Goal: Information Seeking & Learning: Check status

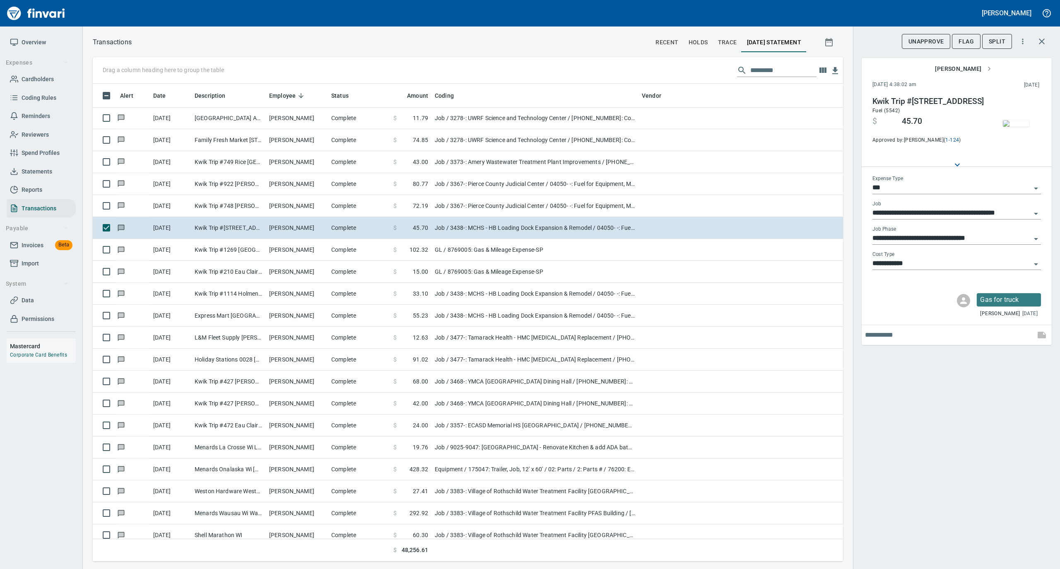
scroll to position [470, 734]
drag, startPoint x: 45, startPoint y: 75, endPoint x: 64, endPoint y: 70, distance: 19.6
click at [45, 75] on span "Cardholders" at bounding box center [38, 79] width 32 height 10
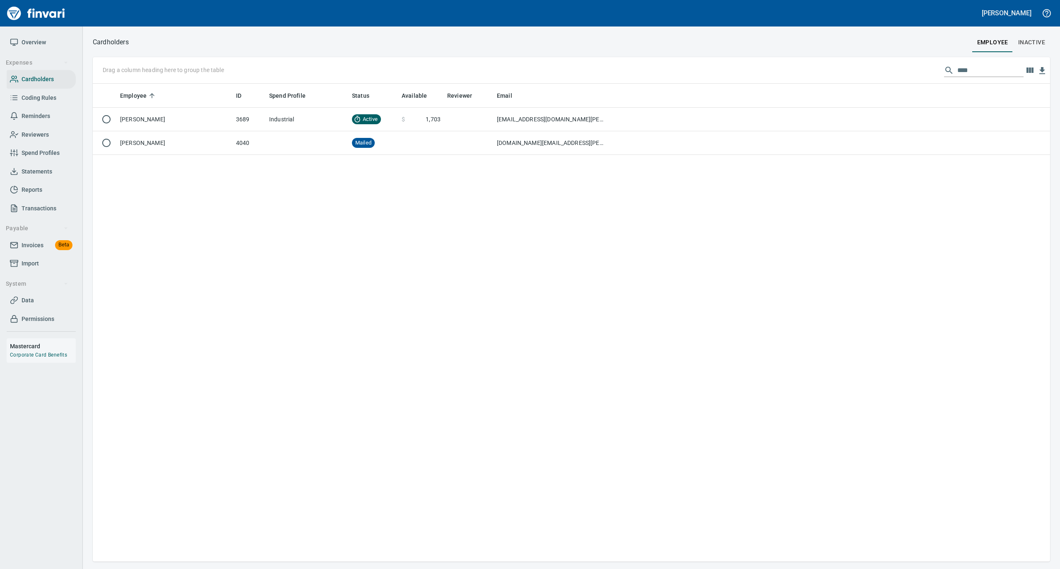
scroll to position [470, 949]
drag, startPoint x: 966, startPoint y: 72, endPoint x: 941, endPoint y: 72, distance: 24.9
click at [944, 72] on div "****" at bounding box center [984, 70] width 80 height 13
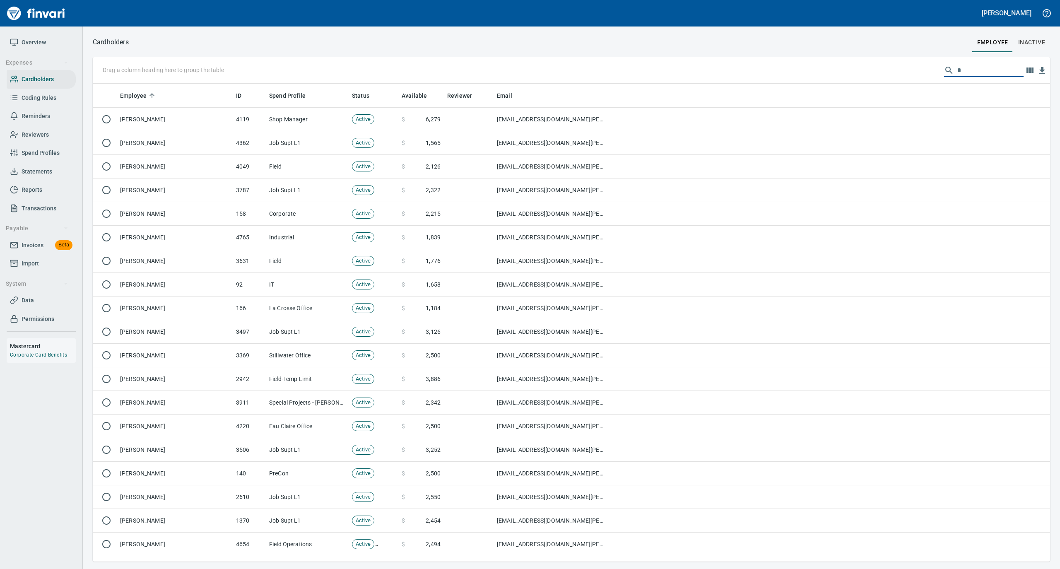
scroll to position [470, 941]
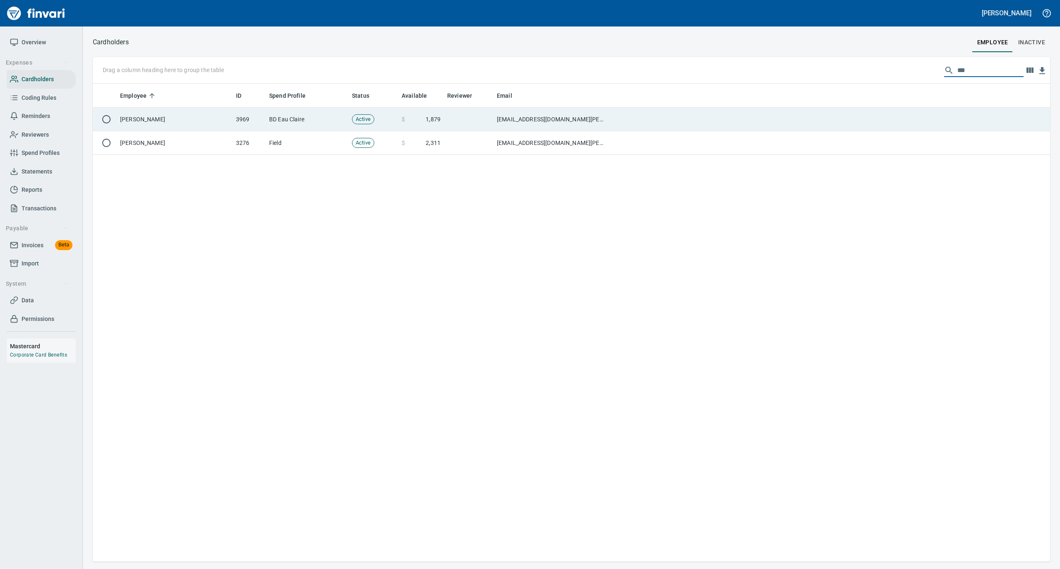
type input "***"
click at [202, 119] on td "[PERSON_NAME]" at bounding box center [175, 120] width 116 height 24
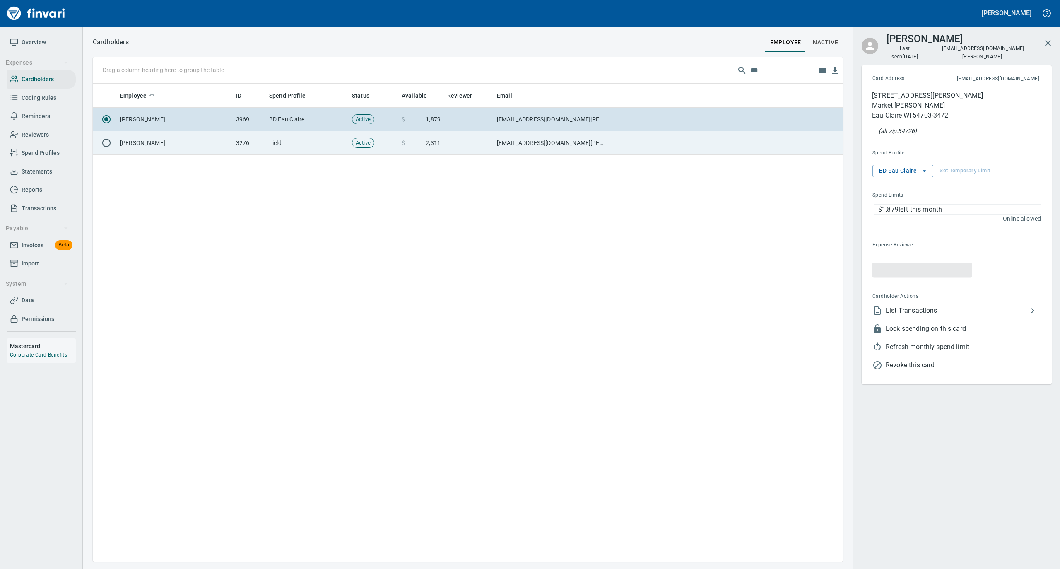
scroll to position [470, 742]
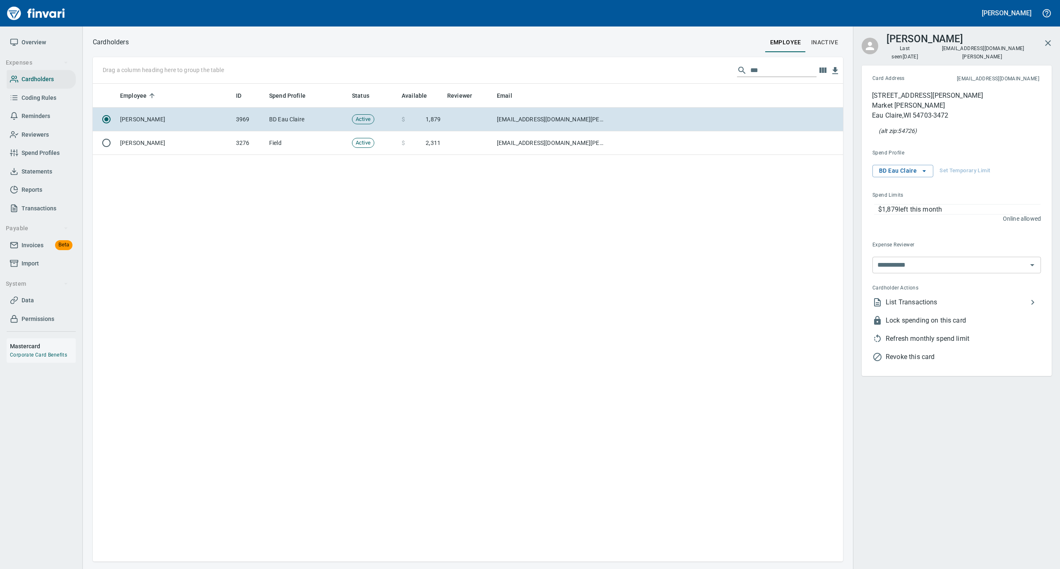
click at [912, 299] on li "List Transactions" at bounding box center [953, 302] width 175 height 18
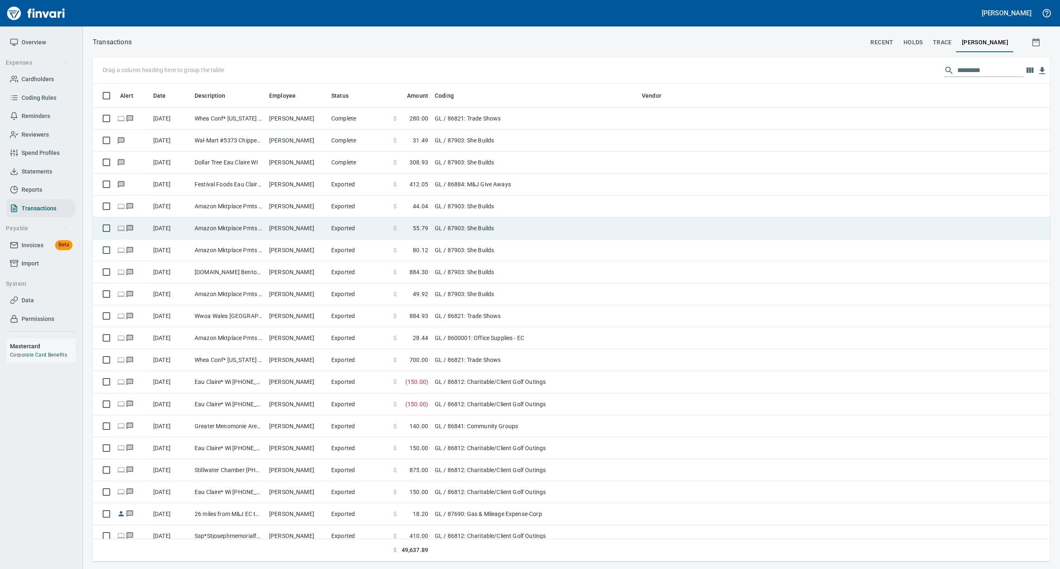
scroll to position [470, 941]
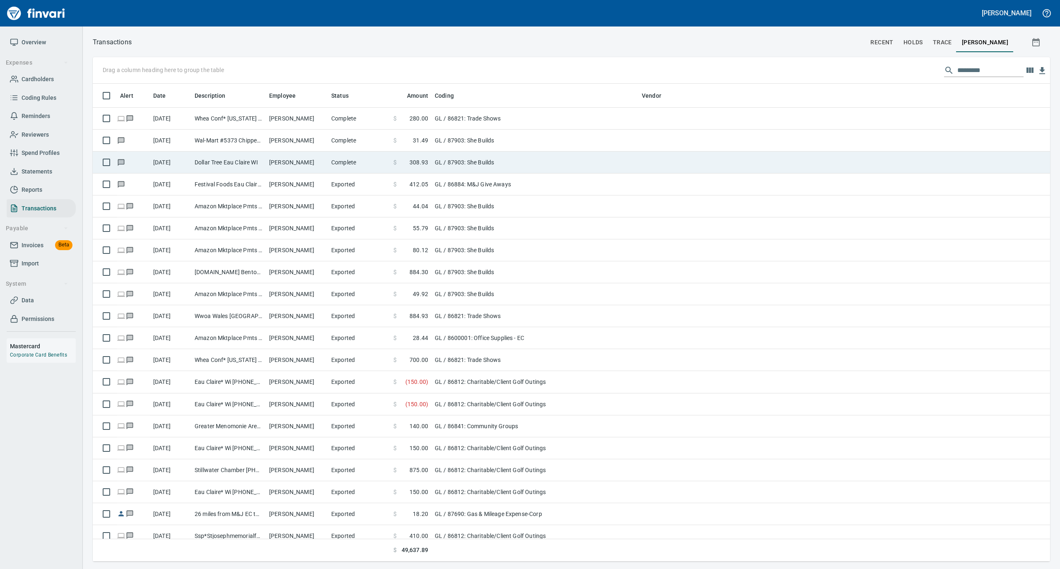
click at [323, 162] on td "[PERSON_NAME]" at bounding box center [297, 163] width 62 height 22
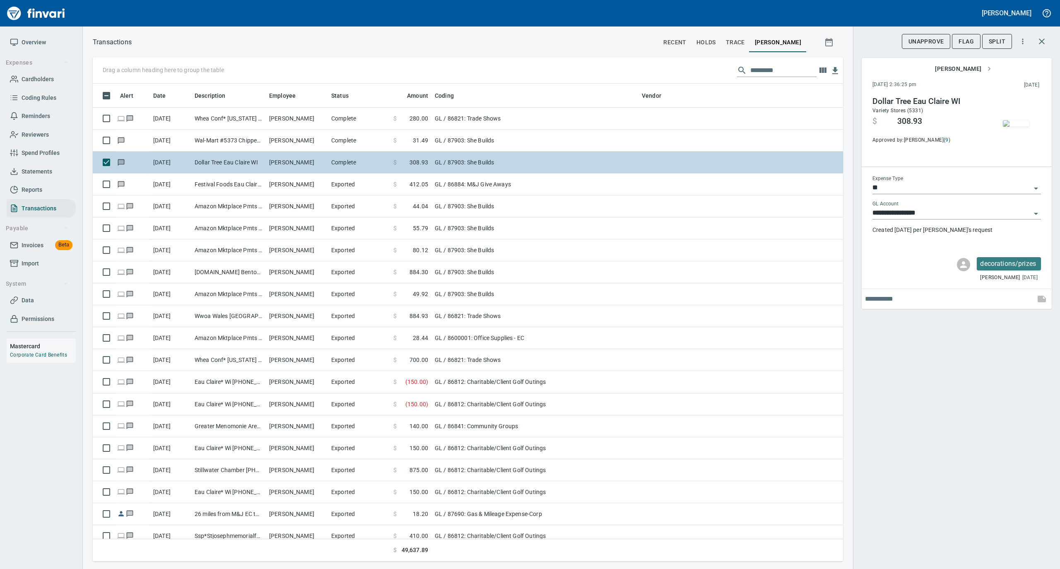
scroll to position [470, 734]
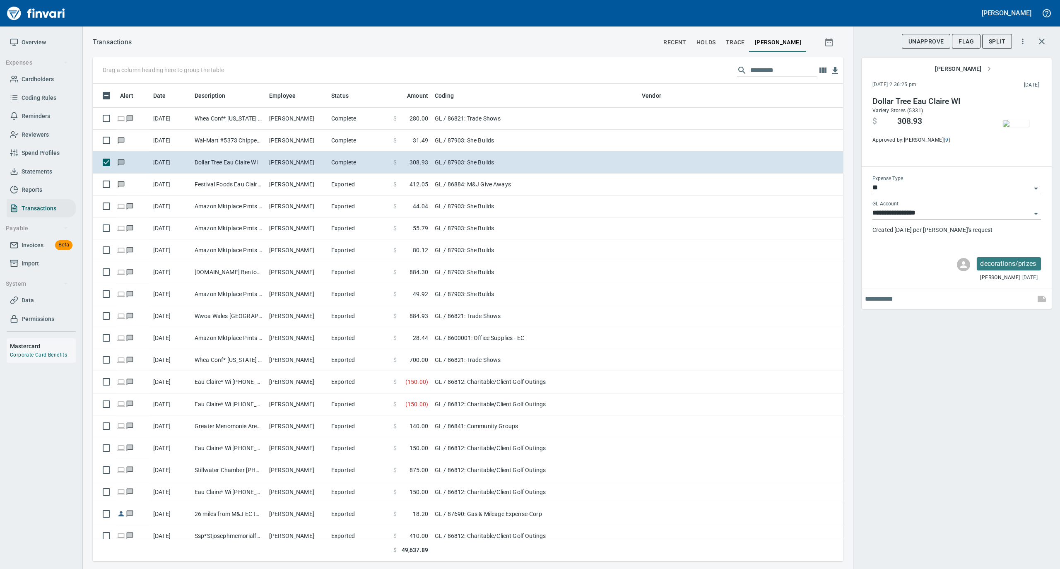
click at [1021, 120] on img "button" at bounding box center [1016, 123] width 27 height 7
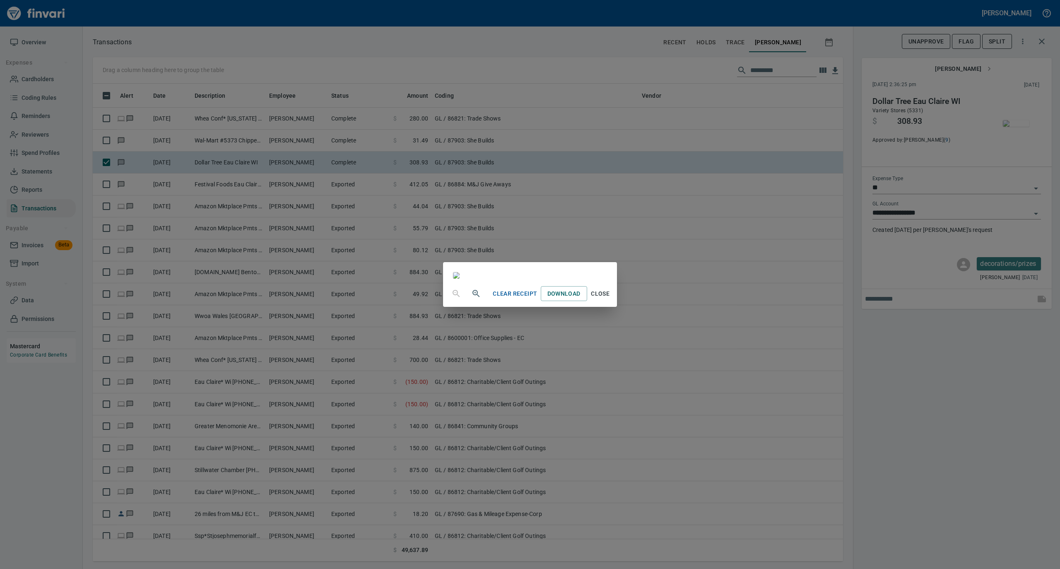
click at [611, 299] on span "Close" at bounding box center [601, 294] width 20 height 10
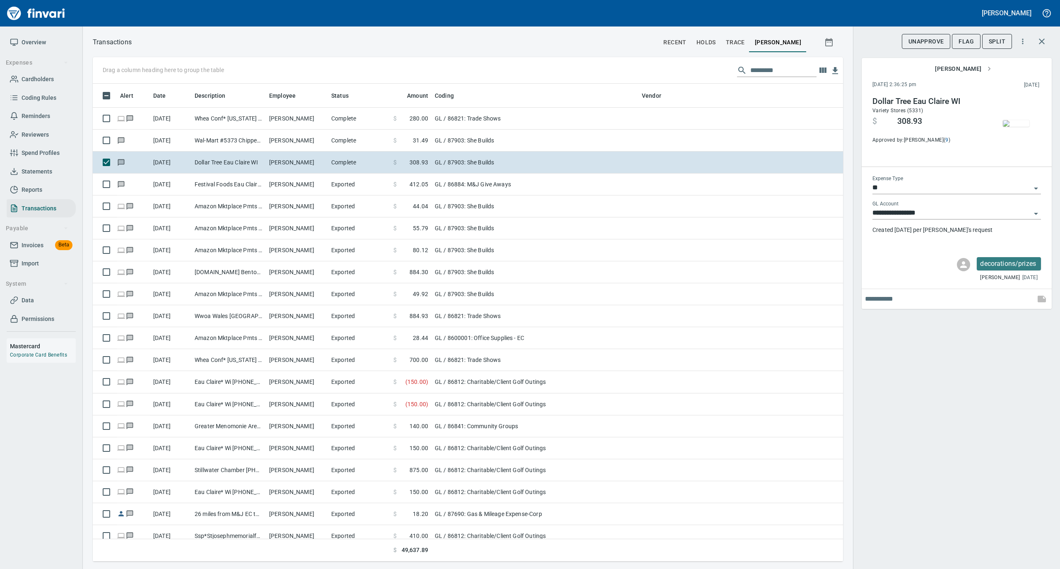
click at [36, 45] on span "Overview" at bounding box center [34, 42] width 24 height 10
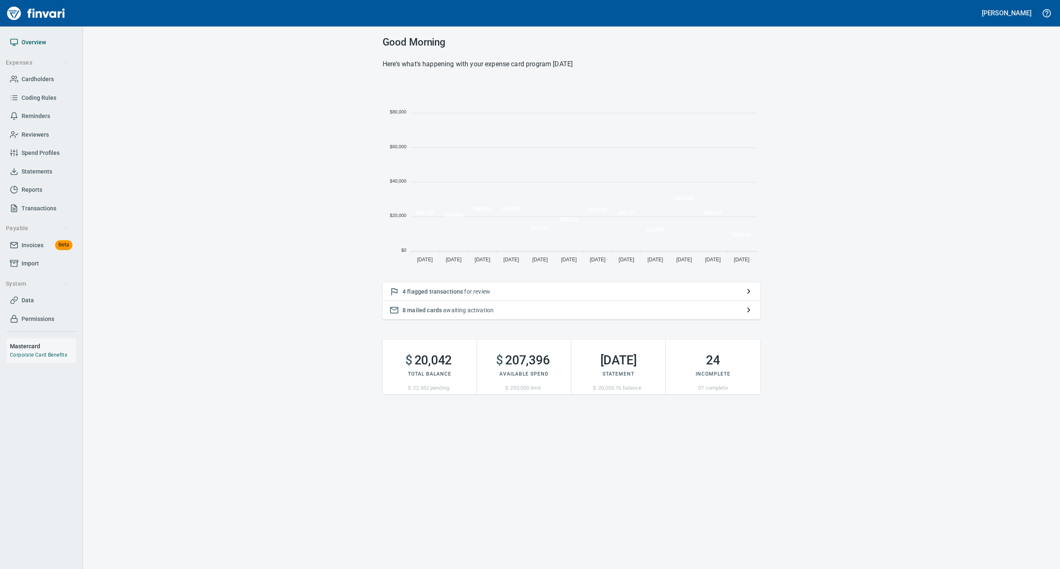
scroll to position [184, 370]
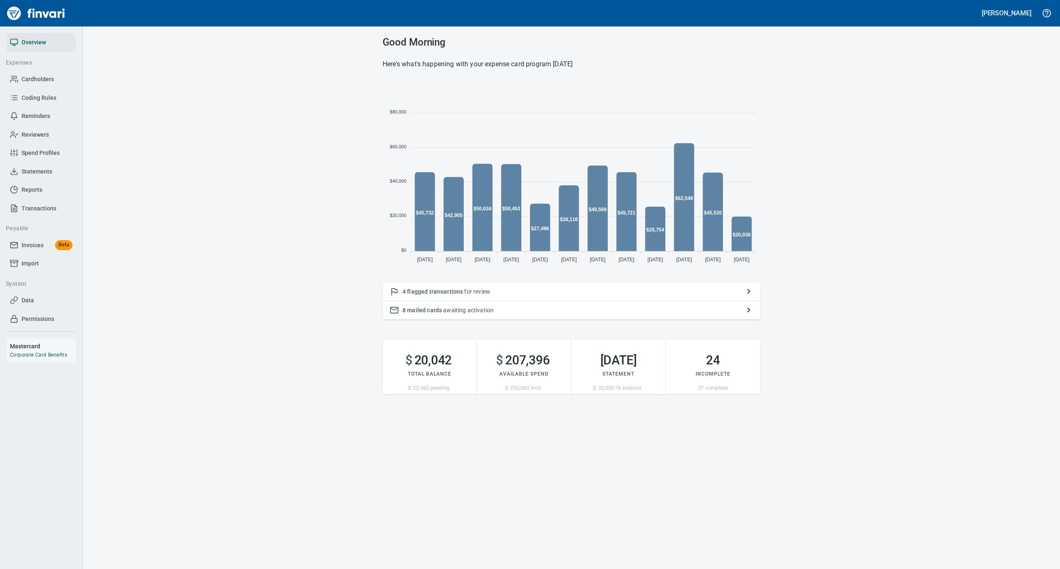
click at [46, 167] on span "Statements" at bounding box center [37, 172] width 31 height 10
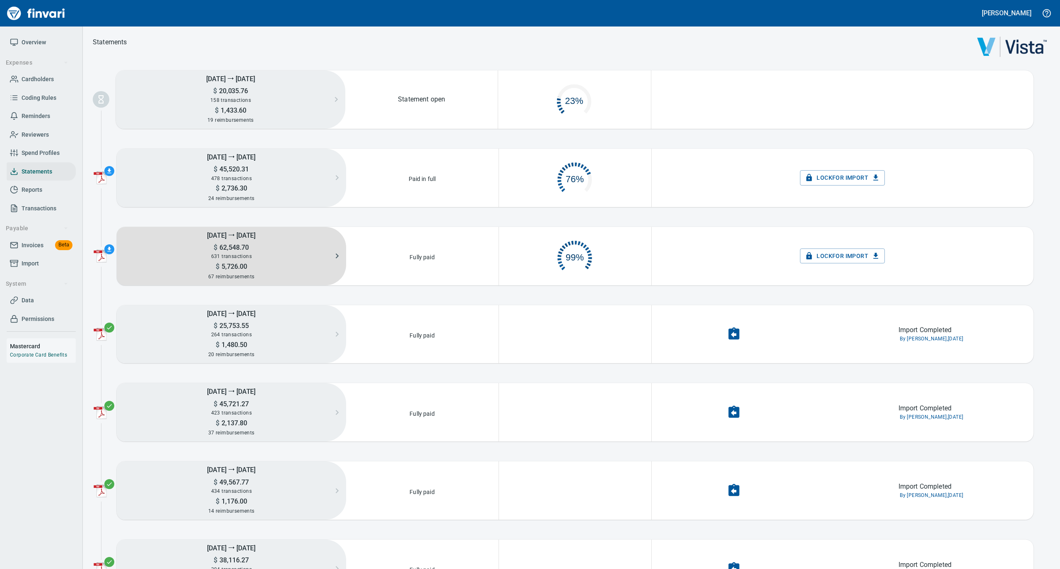
scroll to position [40, 143]
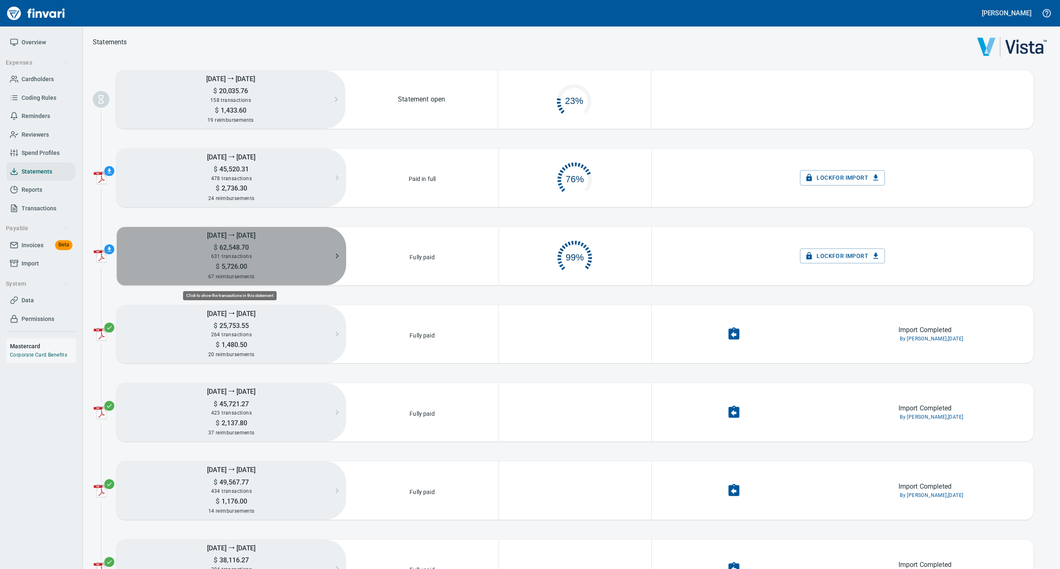
click at [234, 255] on span "631 transactions" at bounding box center [231, 257] width 41 height 6
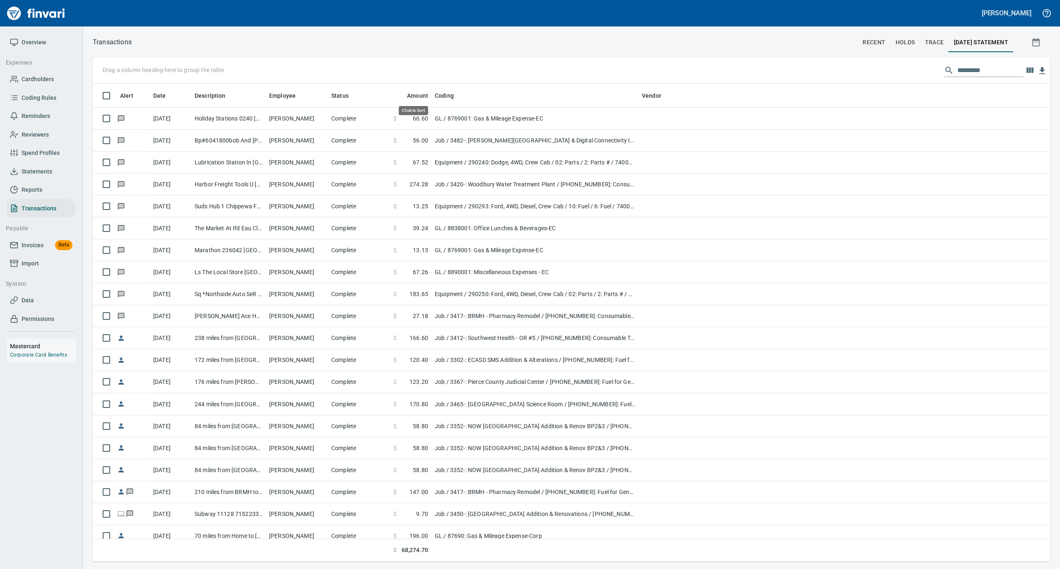
scroll to position [470, 941]
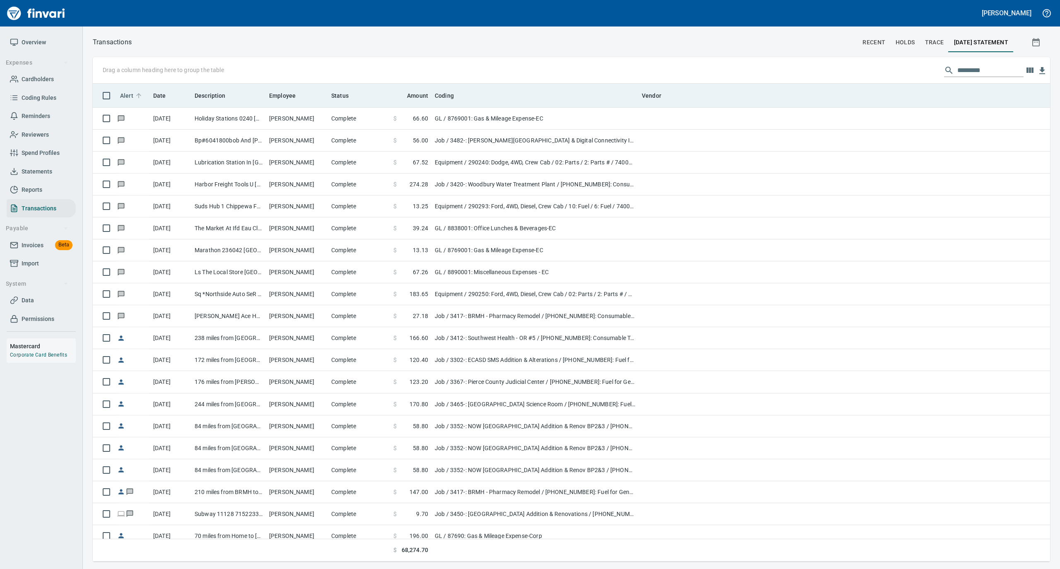
click at [136, 91] on span "Alert" at bounding box center [132, 96] width 24 height 10
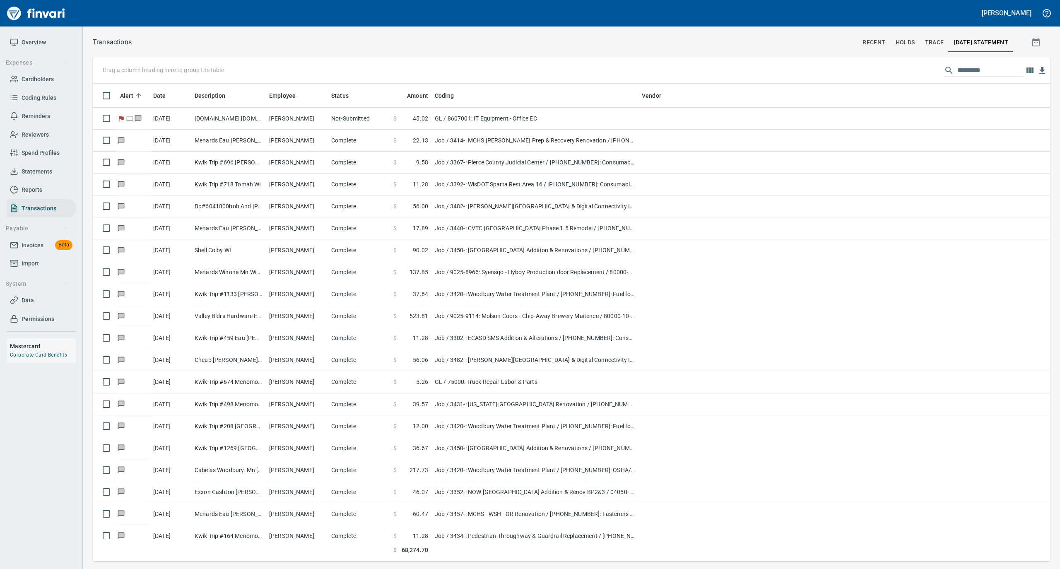
click at [34, 41] on span "Overview" at bounding box center [34, 42] width 24 height 10
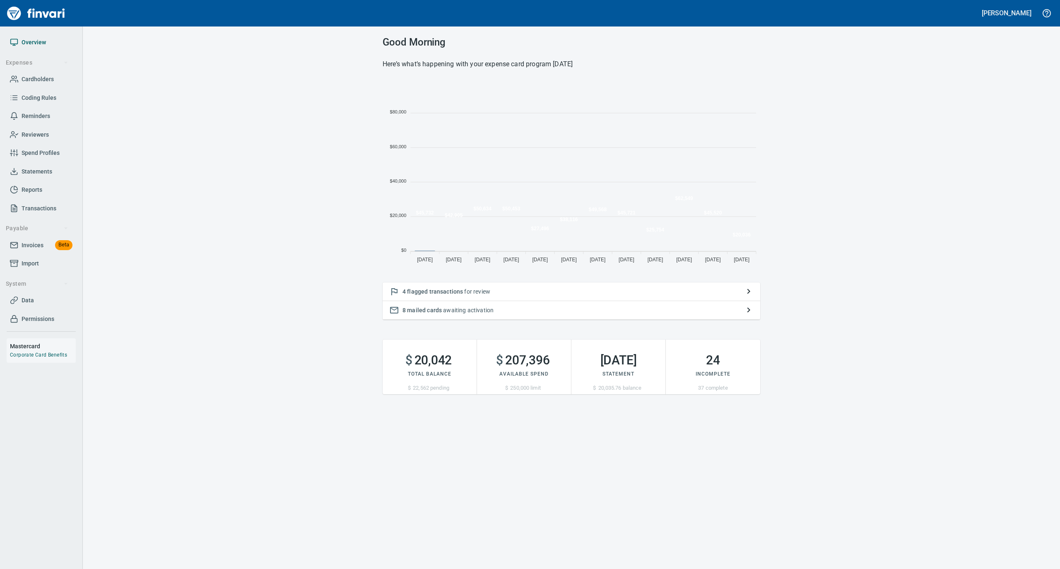
scroll to position [184, 370]
